Goal: Task Accomplishment & Management: Use online tool/utility

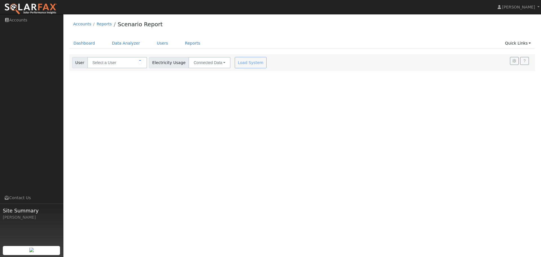
type input "[PERSON_NAME]"
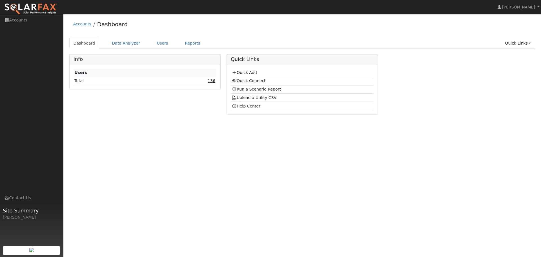
click at [211, 81] on link "136" at bounding box center [212, 80] width 8 height 5
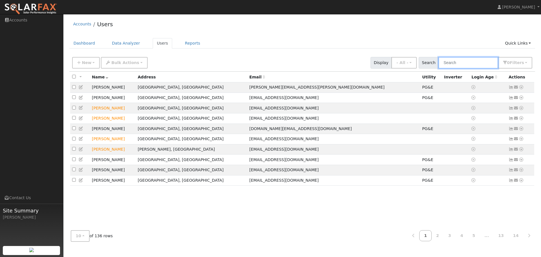
click at [472, 66] on input "text" at bounding box center [469, 63] width 60 height 12
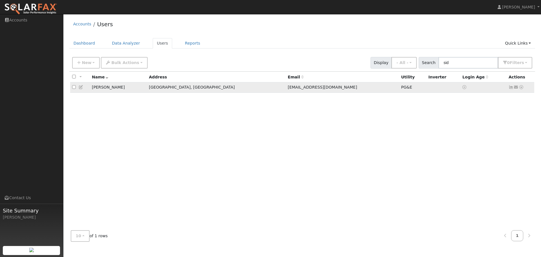
click at [521, 89] on icon at bounding box center [521, 87] width 5 height 4
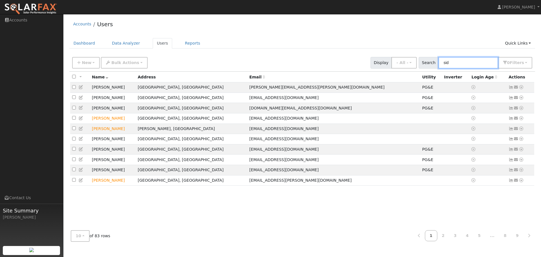
click at [469, 65] on input "sid" at bounding box center [469, 63] width 60 height 12
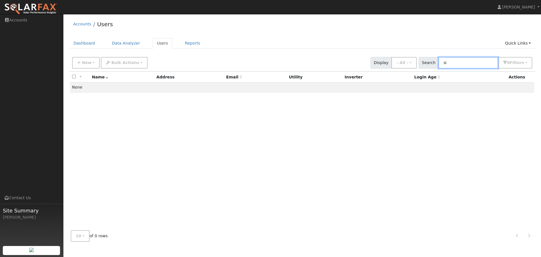
type input "sid"
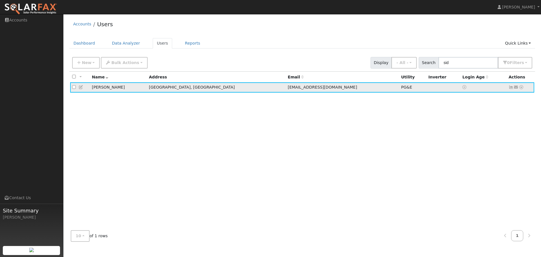
click at [522, 87] on icon at bounding box center [521, 87] width 5 height 4
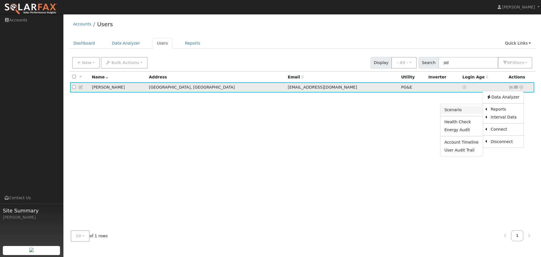
click at [468, 112] on link "Scenario" at bounding box center [462, 110] width 42 height 8
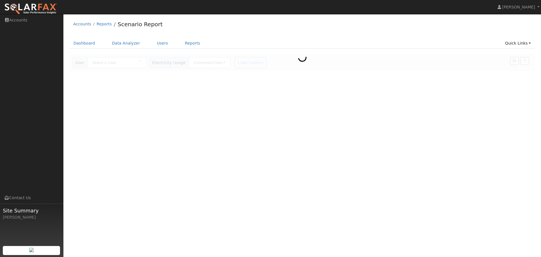
type input "[PERSON_NAME]"
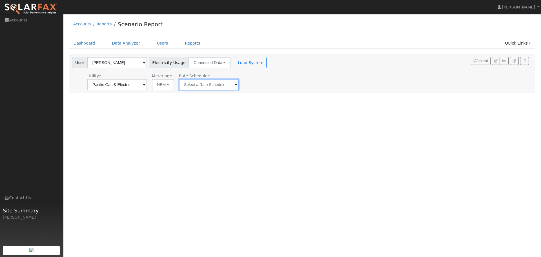
click at [222, 87] on input "text" at bounding box center [209, 84] width 60 height 11
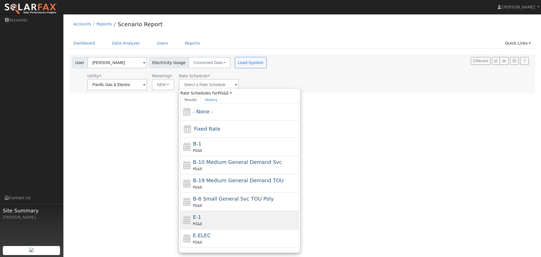
click at [213, 222] on div "PG&E" at bounding box center [245, 224] width 105 height 6
type input "E-1"
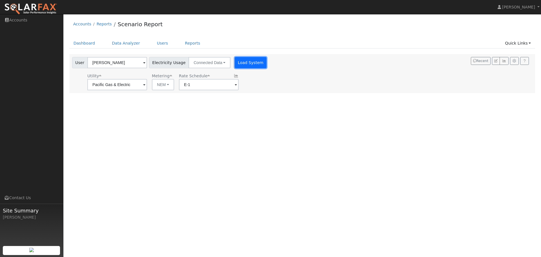
click at [246, 61] on button "Load System" at bounding box center [251, 62] width 32 height 11
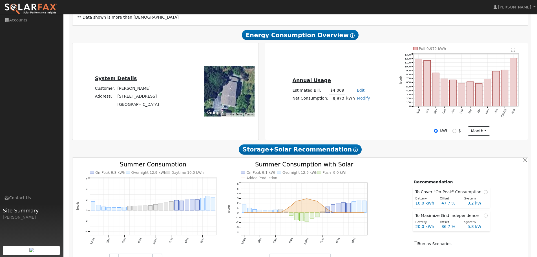
scroll to position [197, 0]
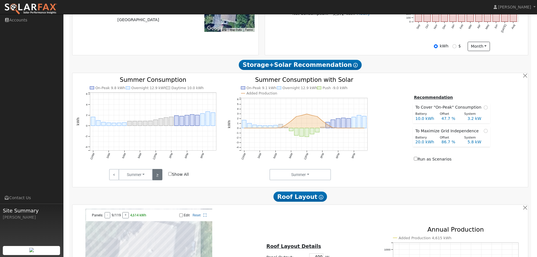
click at [159, 175] on link ">" at bounding box center [157, 174] width 10 height 11
click at [158, 174] on link ">" at bounding box center [157, 174] width 10 height 11
